Goal: Check status

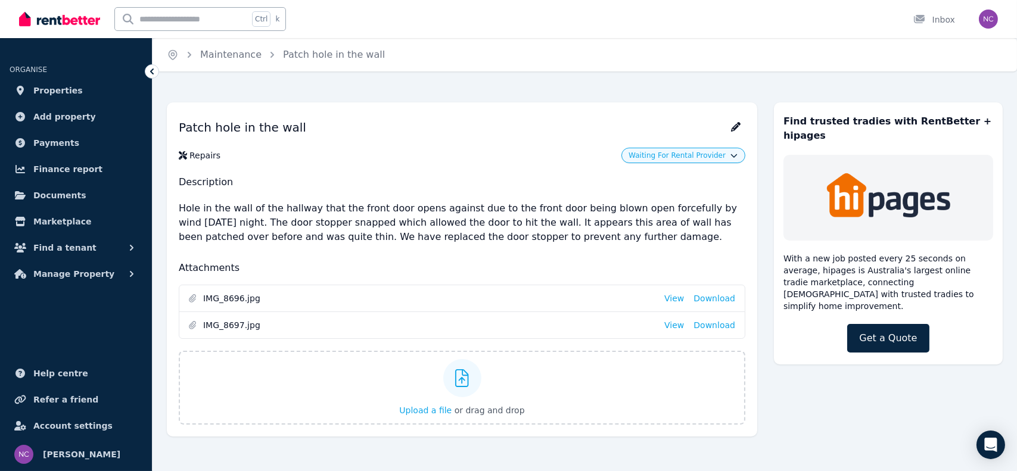
drag, startPoint x: 588, startPoint y: 244, endPoint x: 179, endPoint y: 128, distance: 425.3
click at [179, 128] on div "Patch hole in the wall Repairs Waiting For Rental Provider Description Hole in …" at bounding box center [462, 270] width 591 height 334
copy div "Patch hole in the wall Repairs Waiting For Rental Provider Description Hole in …"
click at [733, 159] on button "Waiting For Rental Provider" at bounding box center [683, 156] width 109 height 10
click at [411, 157] on div "Repairs" at bounding box center [321, 156] width 284 height 12
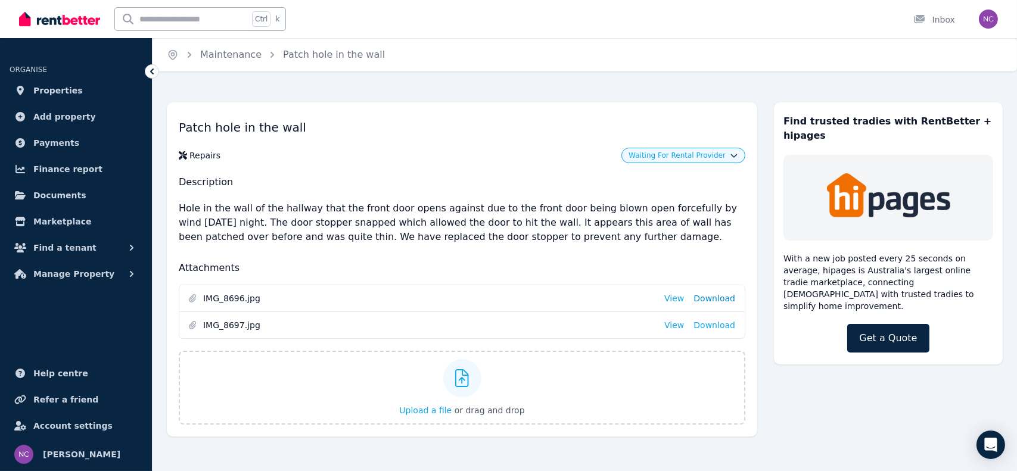
click at [727, 297] on link "Download" at bounding box center [715, 299] width 42 height 12
click at [718, 324] on link "Download" at bounding box center [715, 325] width 42 height 12
click at [584, 131] on h1 "Patch hole in the wall" at bounding box center [462, 127] width 567 height 26
click at [124, 278] on button "Manage Property" at bounding box center [76, 274] width 133 height 24
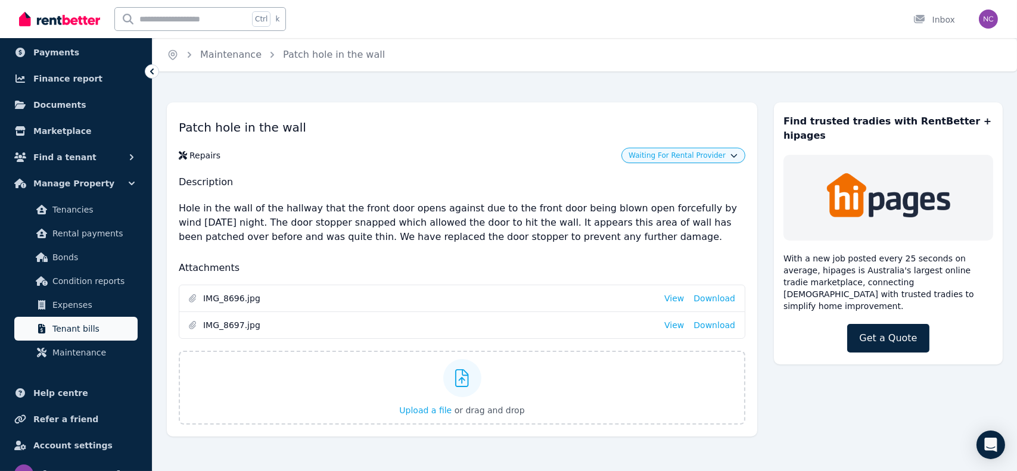
scroll to position [110, 0]
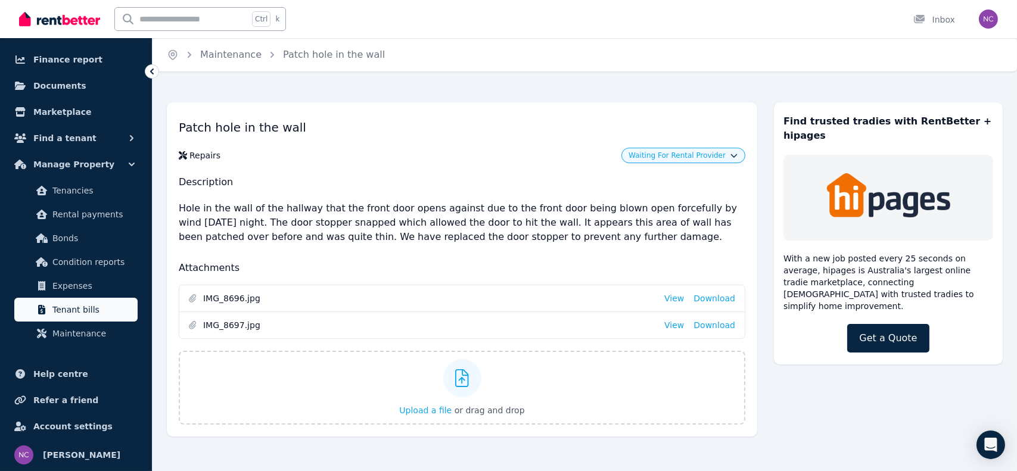
click at [92, 304] on span "Tenant bills" at bounding box center [92, 310] width 80 height 14
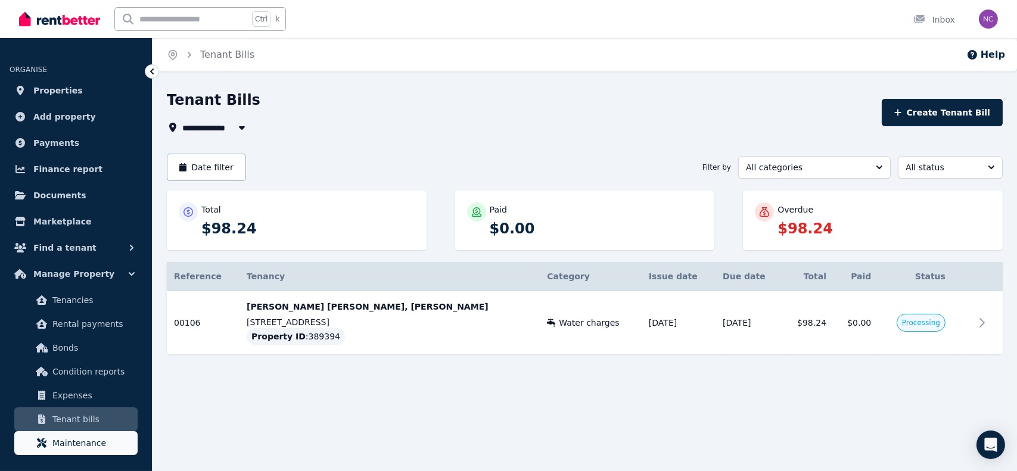
click at [85, 448] on span "Maintenance" at bounding box center [92, 443] width 80 height 14
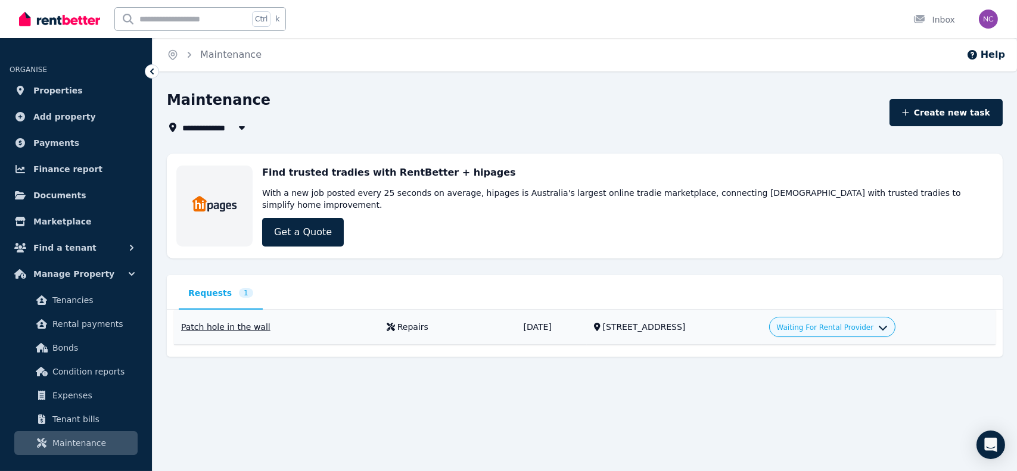
click at [346, 321] on div "Patch hole in the wall" at bounding box center [276, 327] width 191 height 12
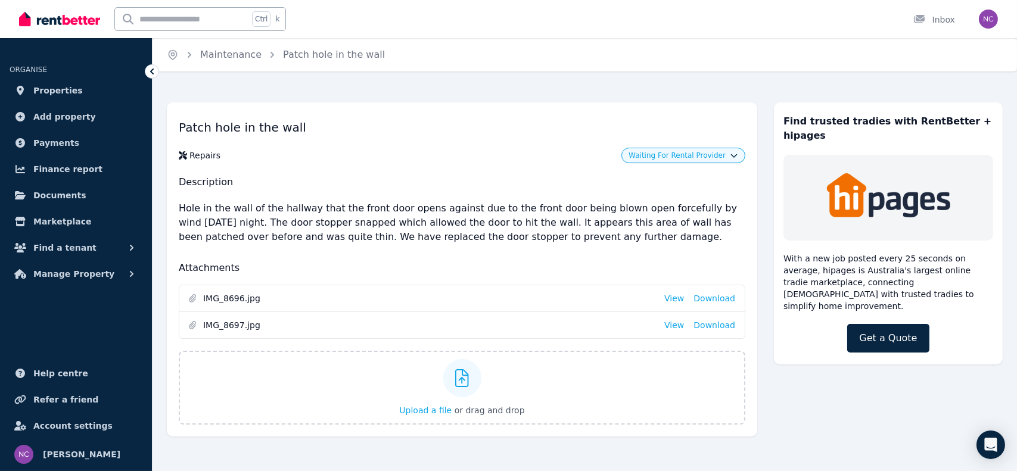
click at [671, 152] on span "Waiting For Rental Provider" at bounding box center [677, 156] width 97 height 10
click at [429, 145] on div "Patch hole in the wall Repairs Waiting For Rental Provider Approve Decline Desc…" at bounding box center [462, 270] width 591 height 334
drag, startPoint x: 179, startPoint y: 126, endPoint x: 646, endPoint y: 242, distance: 481.0
click at [646, 242] on div "Patch hole in the wall Repairs Waiting For Rental Provider Description Hole in …" at bounding box center [462, 270] width 591 height 334
copy div "Patch hole in the wall Repairs Waiting For Rental Provider Description Hole in …"
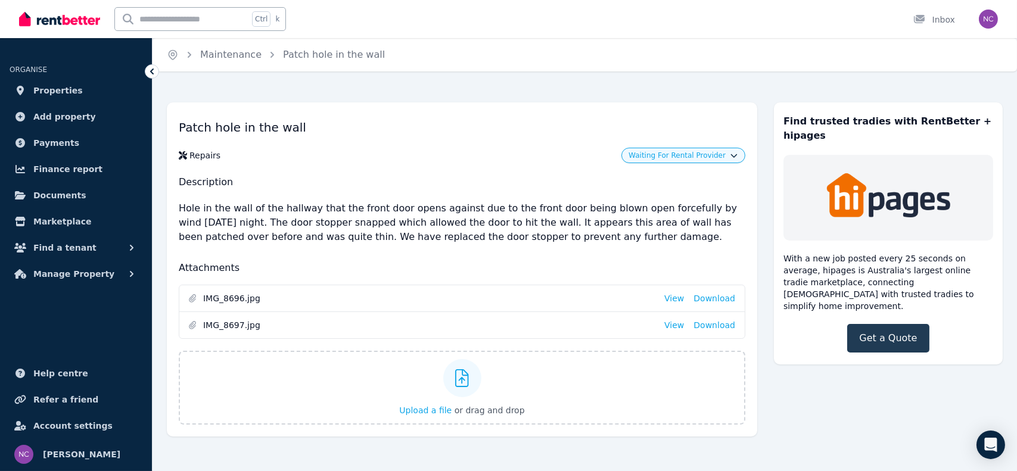
click at [901, 324] on link "Get a Quote" at bounding box center [889, 338] width 82 height 29
click at [298, 215] on p "Hole in the wall of the hallway that the front door opens against due to the fr…" at bounding box center [462, 223] width 567 height 52
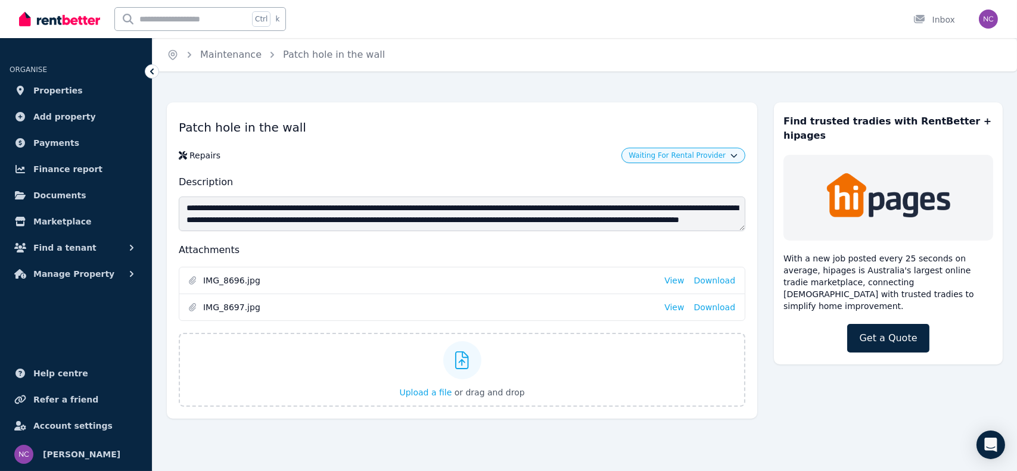
click at [297, 209] on textarea "**********" at bounding box center [462, 214] width 567 height 35
click at [576, 263] on div "**********" at bounding box center [462, 261] width 591 height 317
